Goal: Task Accomplishment & Management: Manage account settings

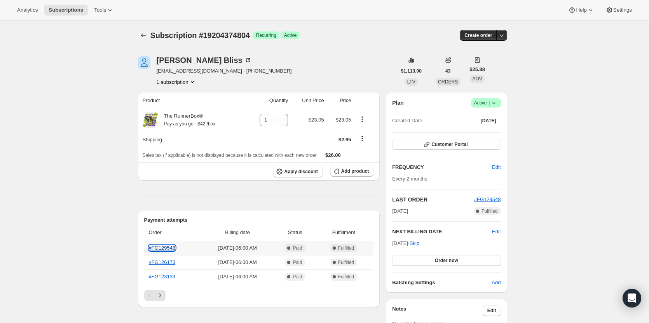
click at [169, 247] on link "#FG129548" at bounding box center [162, 248] width 27 height 6
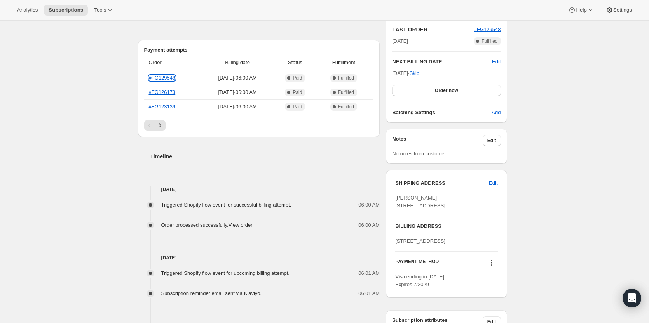
scroll to position [171, 0]
click at [496, 183] on span "Edit" at bounding box center [493, 183] width 9 height 8
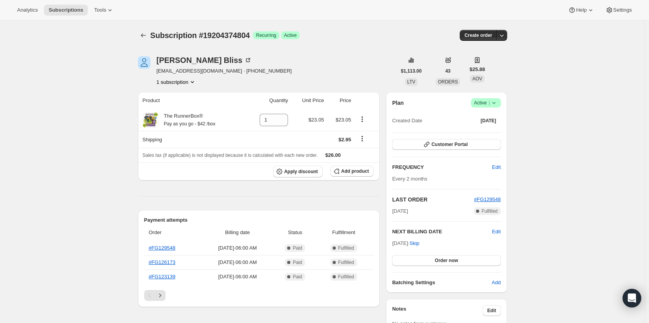
select select "United States"
select select "NY"
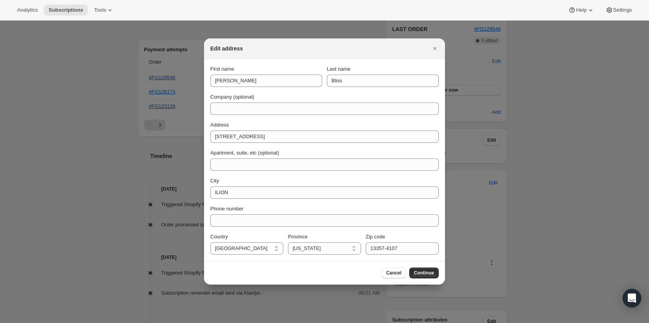
click at [256, 130] on div "Address 627 SPINNERVILLE GULF RD N" at bounding box center [324, 132] width 228 height 22
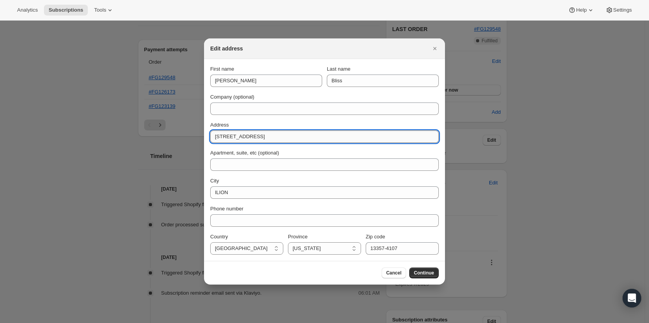
click at [255, 131] on input "627 SPINNERVILLE GULF RD N" at bounding box center [324, 137] width 228 height 12
paste input "516 partridge hill rd"
type input "516 partridge hill rd"
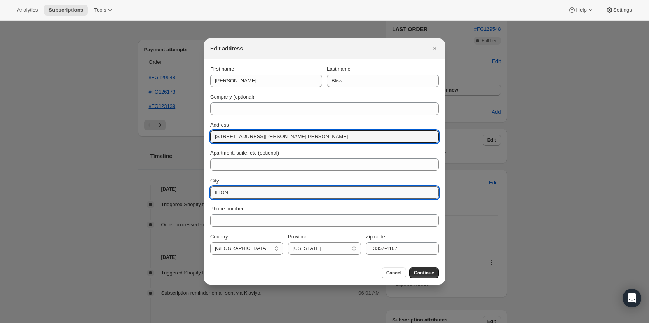
click at [229, 194] on input "ILION" at bounding box center [324, 192] width 228 height 12
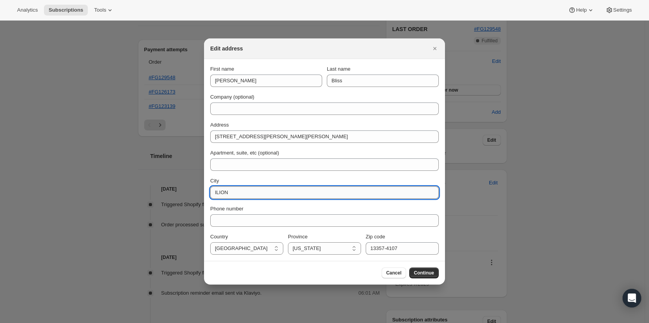
click at [229, 194] on input "ILION" at bounding box center [324, 192] width 228 height 12
paste input "Barneveld"
type input "Barneveld"
click at [375, 247] on input "13357-4107" at bounding box center [402, 248] width 73 height 12
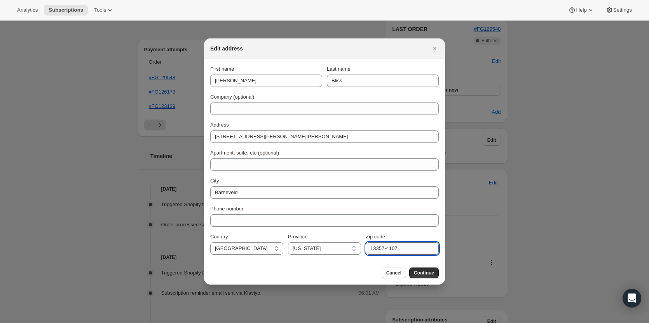
click at [375, 247] on input "13357-4107" at bounding box center [402, 248] width 73 height 12
paste input "04"
click at [382, 248] on input "13304-4107" at bounding box center [402, 248] width 73 height 12
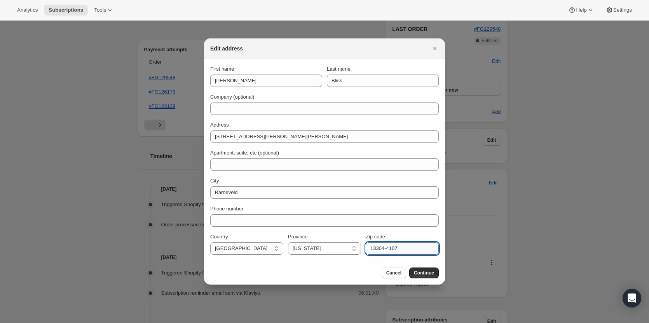
paste input ":rc4:"
type input "13304"
click at [431, 279] on div "Cancel Continue" at bounding box center [324, 273] width 241 height 24
click at [430, 274] on span "Continue" at bounding box center [424, 273] width 20 height 6
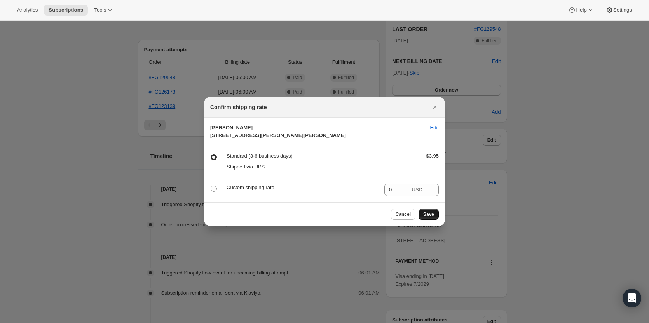
click at [423, 220] on button "Save" at bounding box center [428, 214] width 20 height 11
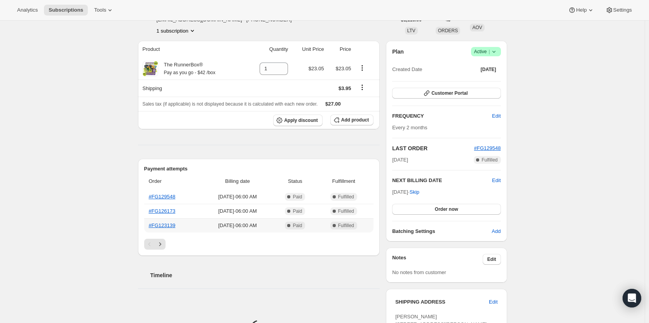
scroll to position [87, 0]
click at [439, 213] on button "Order now" at bounding box center [446, 209] width 108 height 11
click at [297, 124] on button "Apply discount" at bounding box center [297, 120] width 49 height 12
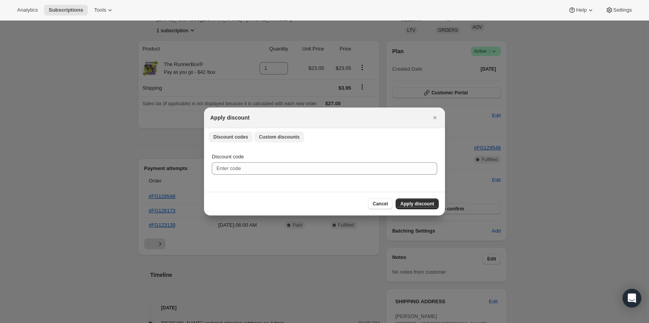
click at [265, 139] on span "Custom discounts" at bounding box center [279, 137] width 41 height 6
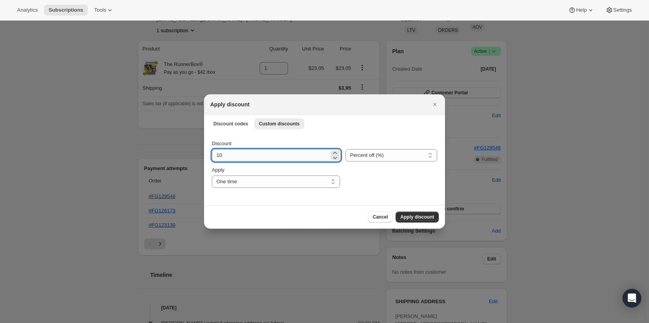
click at [279, 158] on input "10" at bounding box center [270, 155] width 117 height 12
type input "100"
click at [406, 212] on button "Apply discount" at bounding box center [416, 217] width 43 height 11
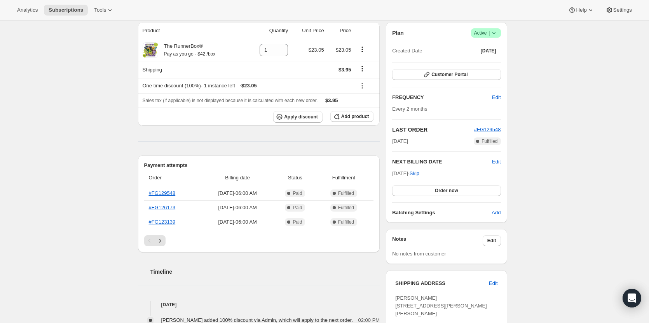
scroll to position [114, 0]
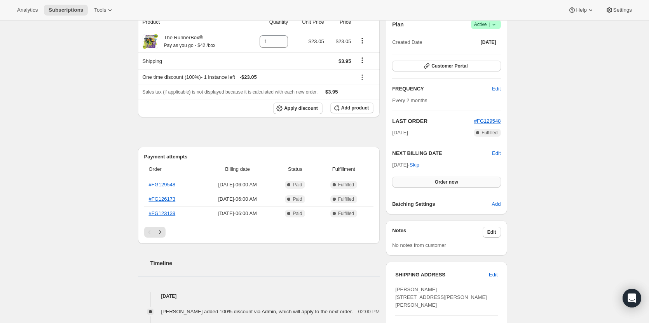
click at [451, 185] on span "Order now" at bounding box center [446, 182] width 23 height 6
click at [424, 178] on button "Click to confirm" at bounding box center [446, 182] width 108 height 11
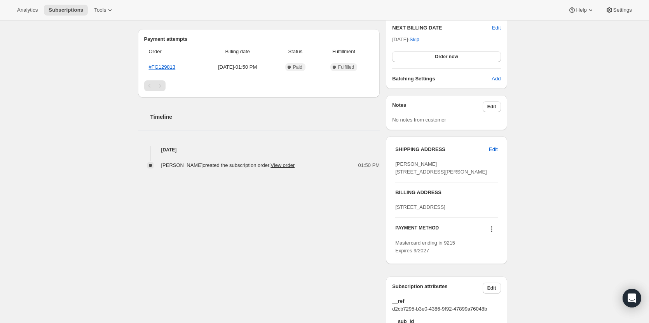
scroll to position [205, 0]
click at [494, 149] on span "Edit" at bounding box center [493, 149] width 9 height 8
select select "United States"
select select "IA"
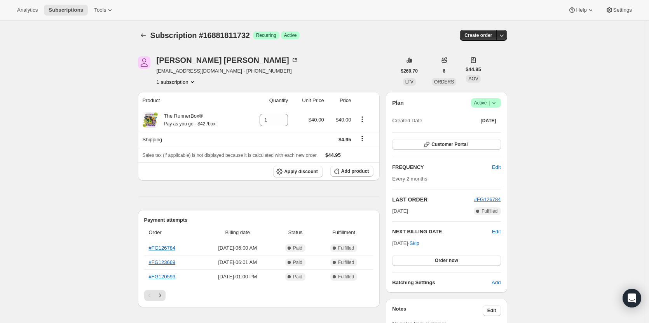
click at [492, 101] on icon at bounding box center [494, 103] width 8 height 8
click at [484, 130] on span "Cancel subscription" at bounding box center [488, 132] width 44 height 6
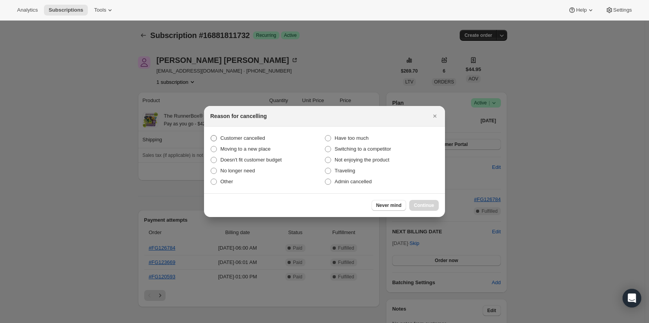
click at [219, 134] on label "Customer cancelled" at bounding box center [267, 138] width 114 height 11
click at [211, 135] on input "Customer cancelled" at bounding box center [211, 135] width 0 height 0
radio input "true"
click at [431, 215] on div "Never mind Continue" at bounding box center [324, 205] width 241 height 24
click at [424, 209] on button "Continue" at bounding box center [424, 205] width 30 height 11
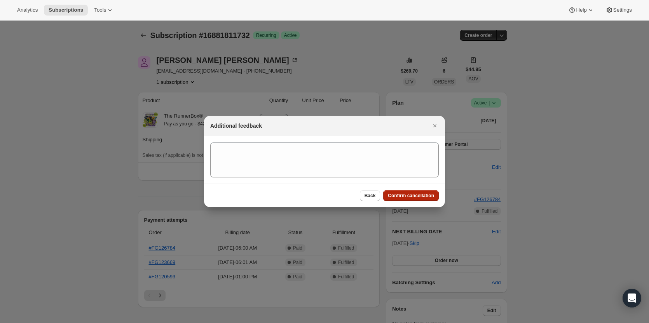
click at [408, 192] on button "Confirm cancellation" at bounding box center [411, 195] width 56 height 11
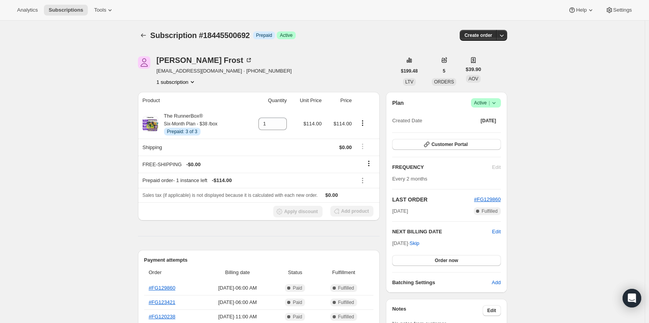
click at [495, 102] on icon at bounding box center [494, 103] width 8 height 8
click at [362, 124] on icon "Product actions" at bounding box center [363, 123] width 8 height 8
click at [345, 73] on div "[PERSON_NAME] [EMAIL_ADDRESS][DOMAIN_NAME] · [PHONE_NUMBER] 1 subscription" at bounding box center [267, 71] width 258 height 30
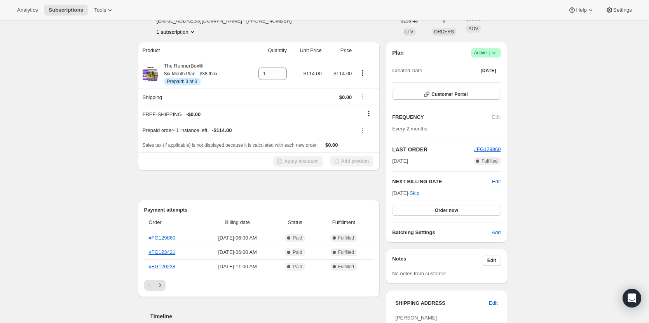
scroll to position [50, 0]
click at [496, 56] on icon at bounding box center [494, 53] width 8 height 8
click at [486, 80] on span "Cancel subscription" at bounding box center [488, 82] width 44 height 6
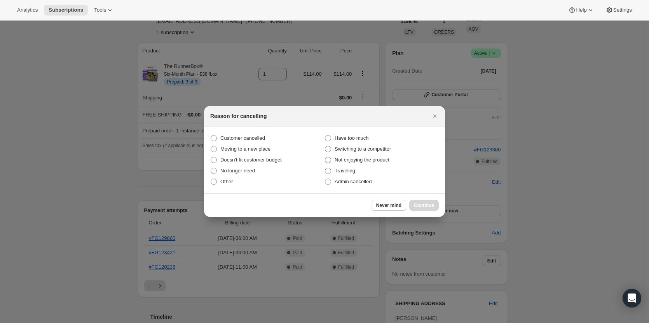
scroll to position [0, 0]
click at [239, 139] on span "Customer cancelled" at bounding box center [242, 138] width 45 height 6
click at [211, 136] on input "Customer cancelled" at bounding box center [211, 135] width 0 height 0
radio input "true"
click at [429, 209] on button "Continue" at bounding box center [424, 205] width 30 height 11
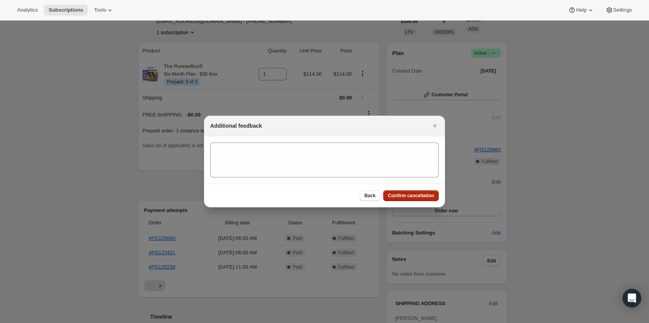
click at [414, 193] on span "Confirm cancellation" at bounding box center [411, 196] width 46 height 6
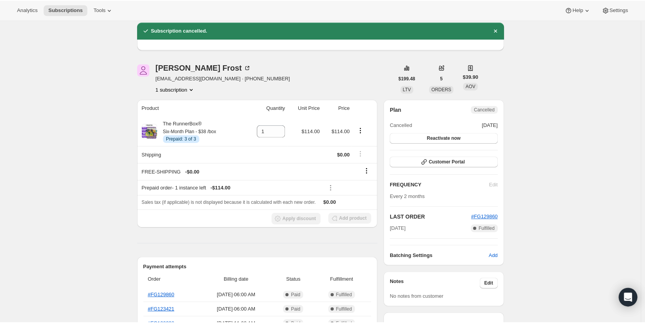
scroll to position [50, 0]
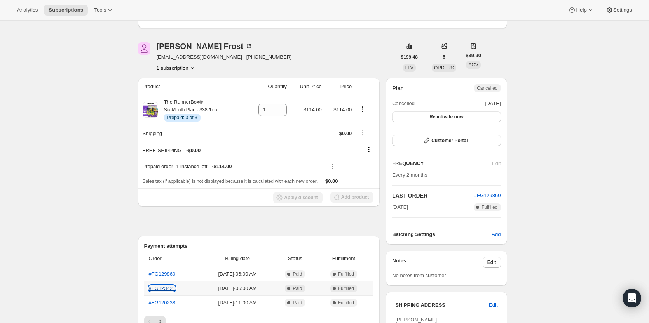
click at [163, 288] on link "#FG123421" at bounding box center [162, 289] width 27 height 6
